Goal: Information Seeking & Learning: Learn about a topic

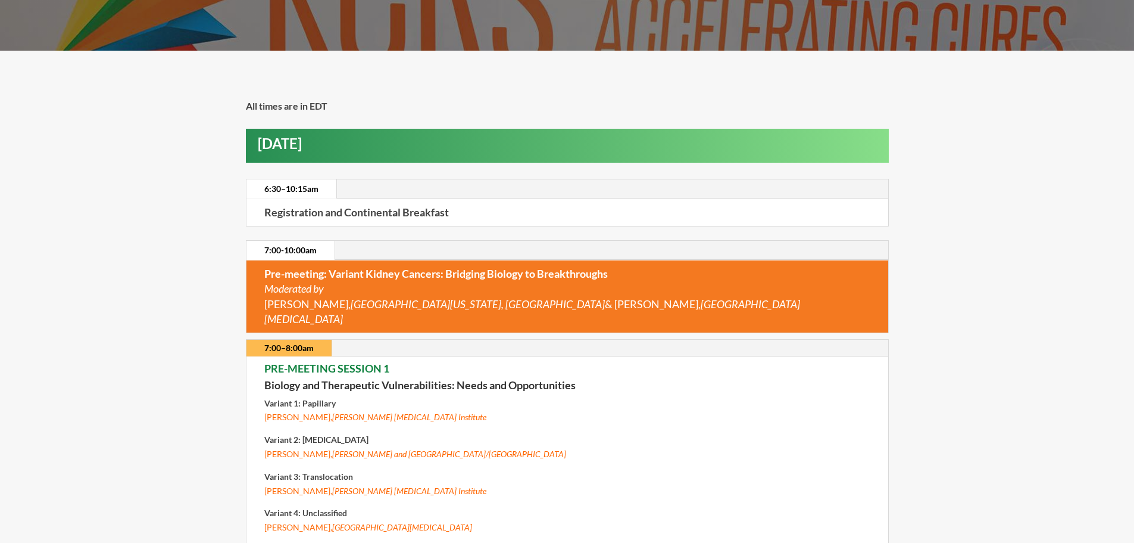
scroll to position [238, 0]
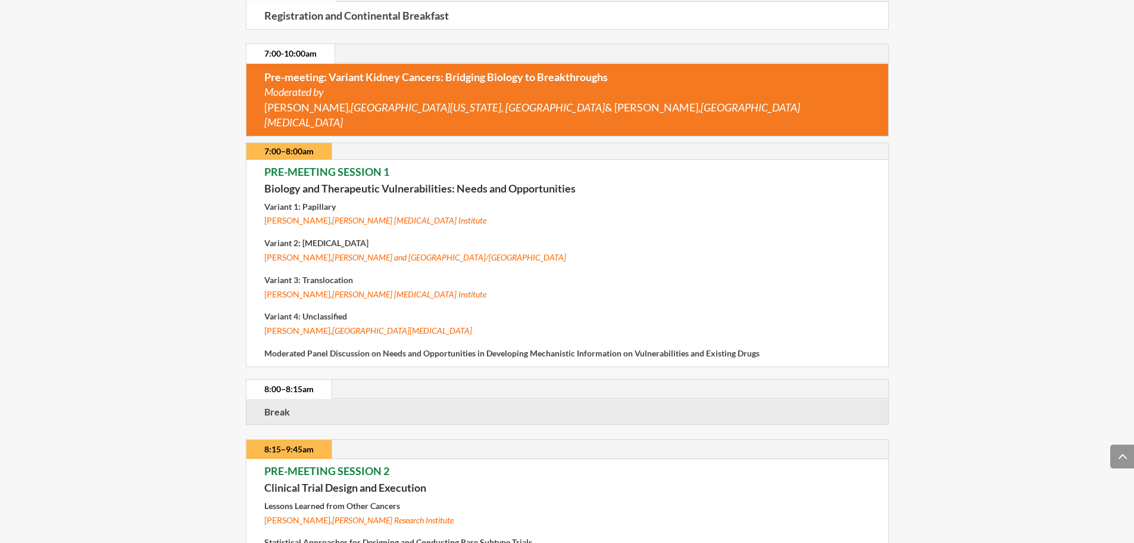
scroll to position [0, 0]
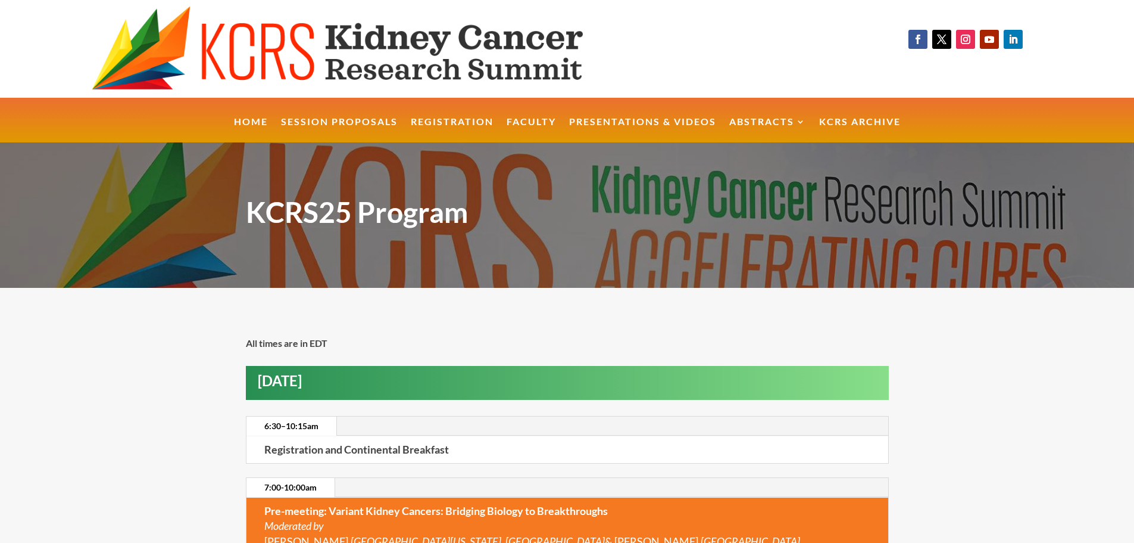
drag, startPoint x: 144, startPoint y: 250, endPoint x: 126, endPoint y: 60, distance: 190.8
click at [160, 191] on div "KCRS25 Program" at bounding box center [567, 214] width 1134 height 145
click at [806, 202] on h1 "KCRS25 Program" at bounding box center [567, 215] width 643 height 49
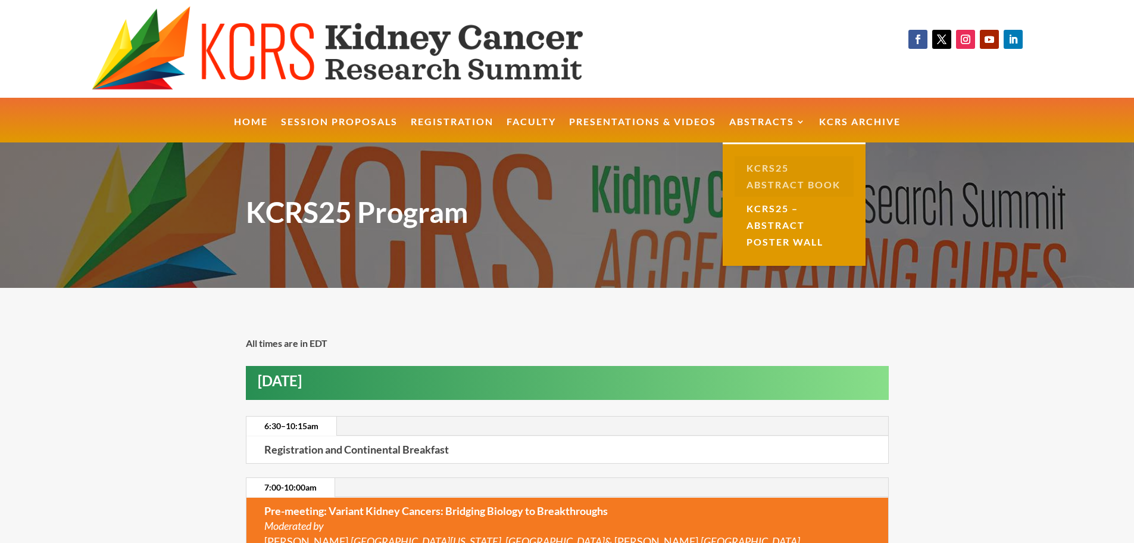
click at [788, 186] on link "KCRS25 Abstract Book" at bounding box center [794, 176] width 119 height 40
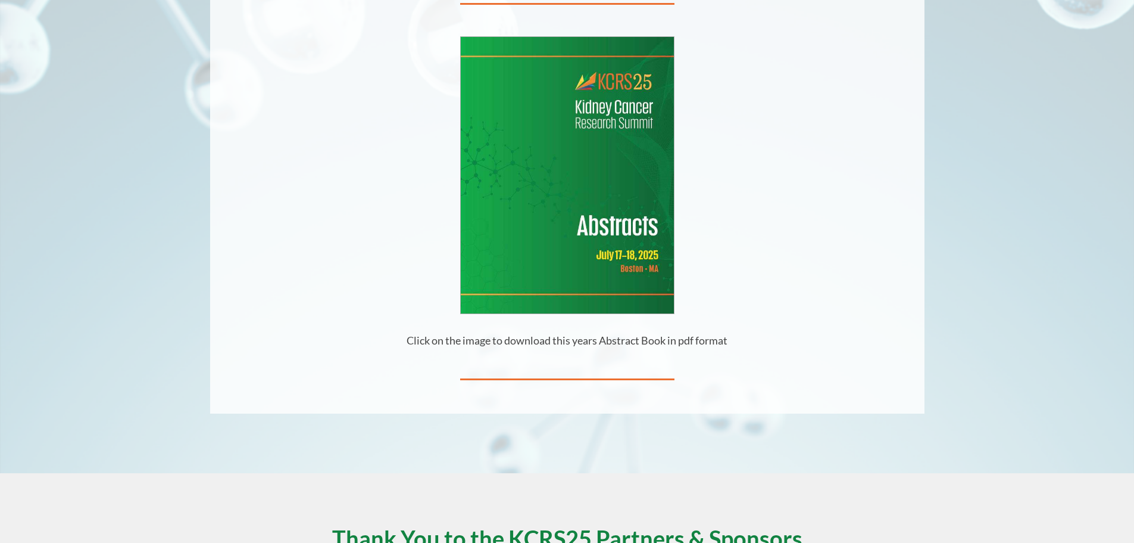
scroll to position [286, 0]
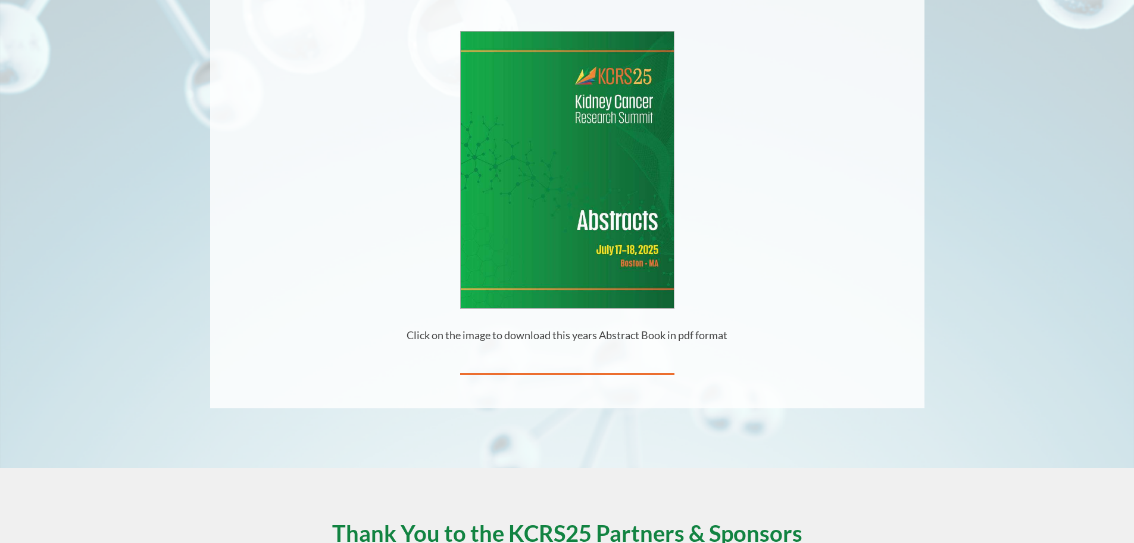
click at [598, 223] on img at bounding box center [567, 170] width 213 height 276
